Goal: Information Seeking & Learning: Learn about a topic

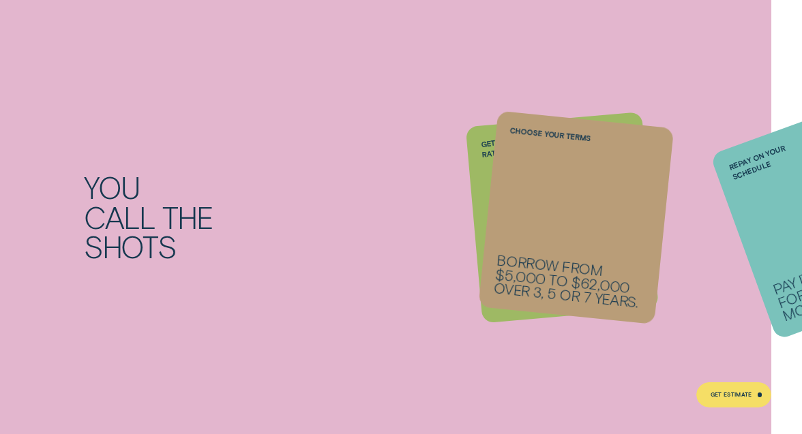
scroll to position [862, 0]
